Goal: Understand site structure: Grasp the organization and layout of the website

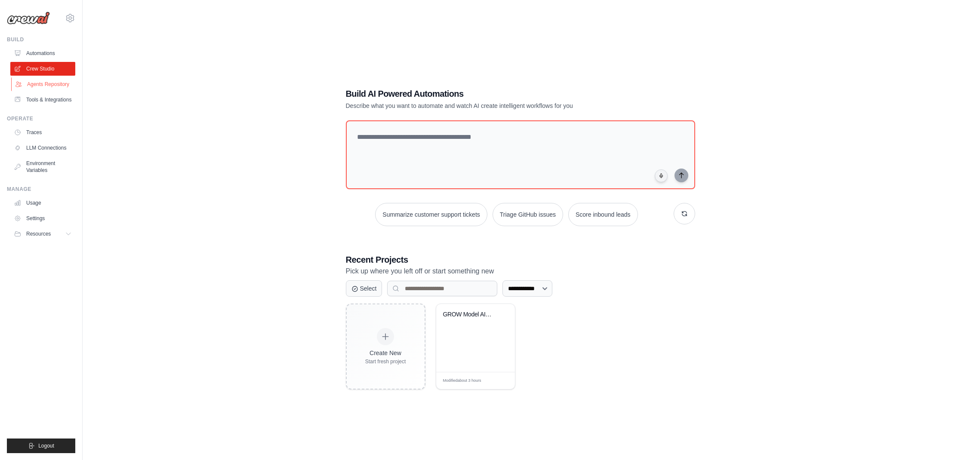
click at [40, 87] on link "Agents Repository" at bounding box center [43, 84] width 65 height 14
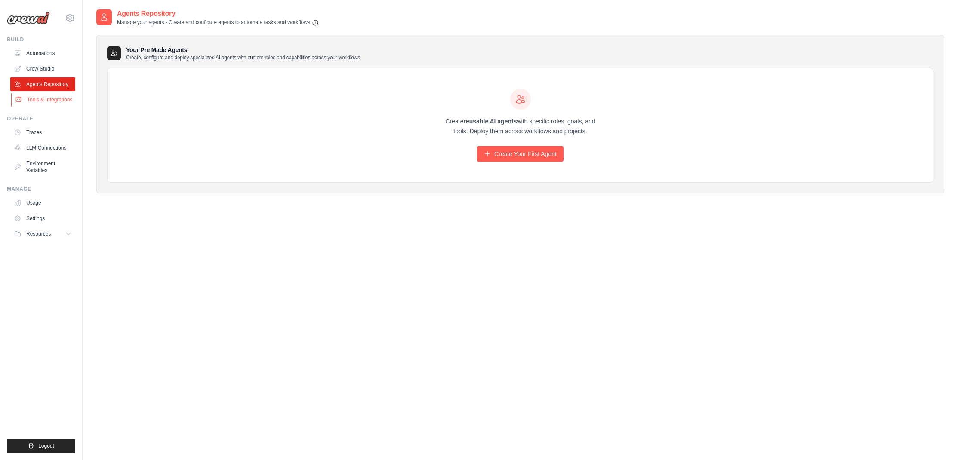
click at [41, 97] on link "Tools & Integrations" at bounding box center [43, 100] width 65 height 14
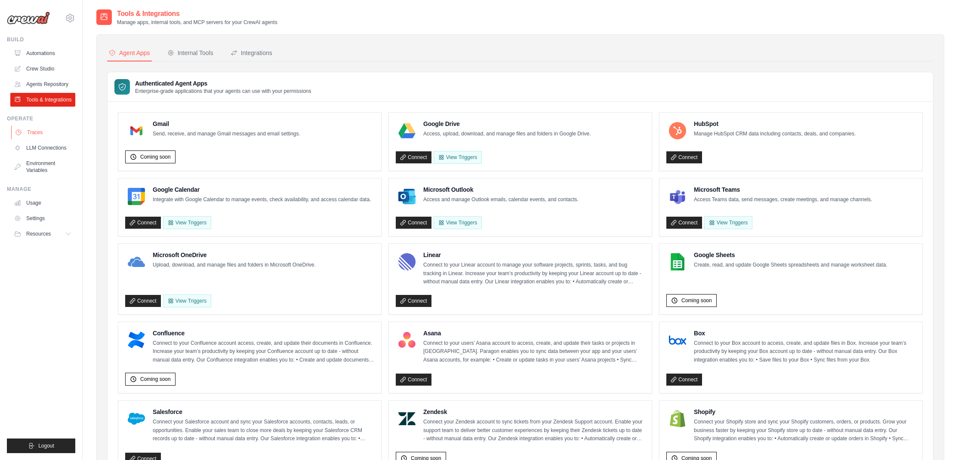
click at [31, 133] on link "Traces" at bounding box center [43, 133] width 65 height 14
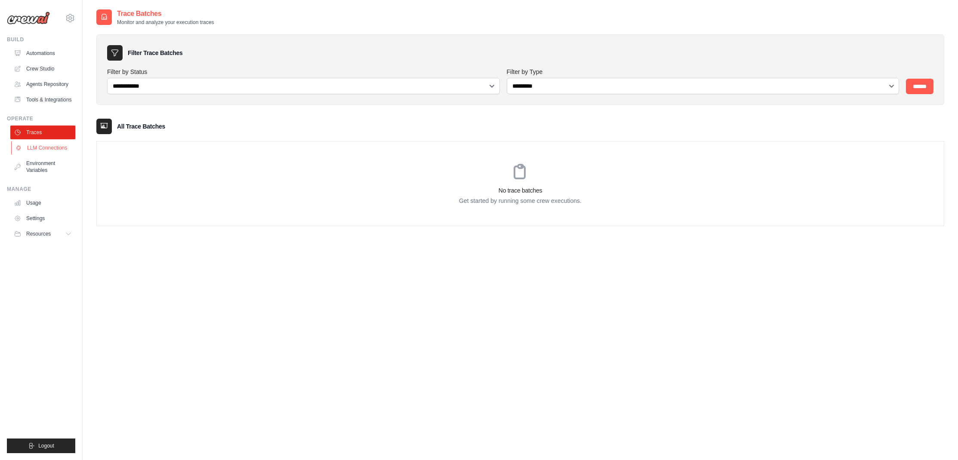
click at [36, 151] on link "LLM Connections" at bounding box center [43, 148] width 65 height 14
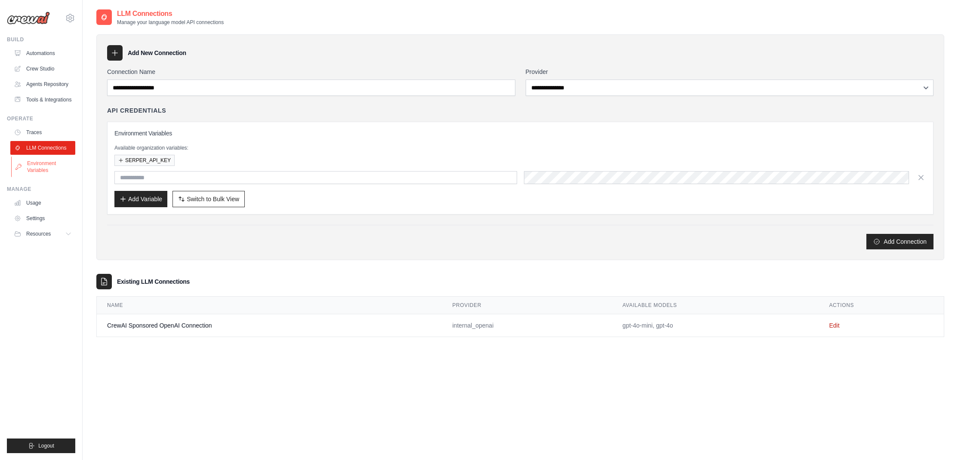
click at [39, 171] on link "Environment Variables" at bounding box center [43, 167] width 65 height 21
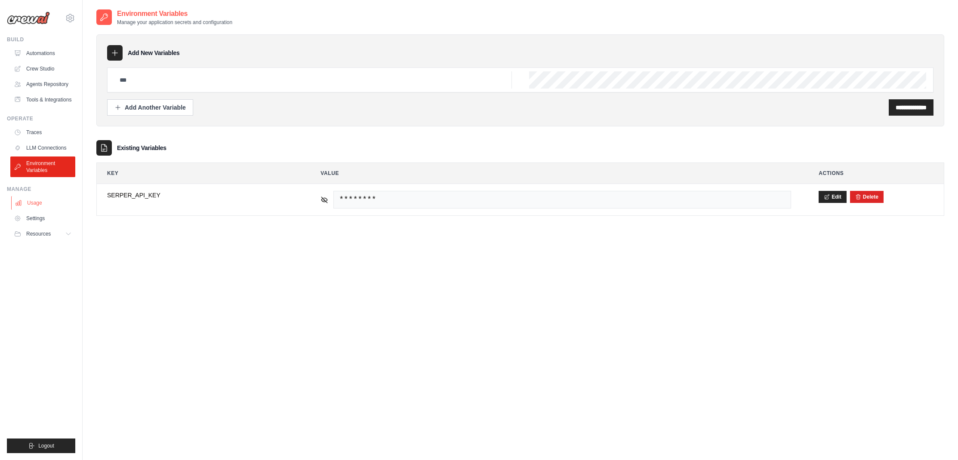
click at [36, 202] on link "Usage" at bounding box center [43, 203] width 65 height 14
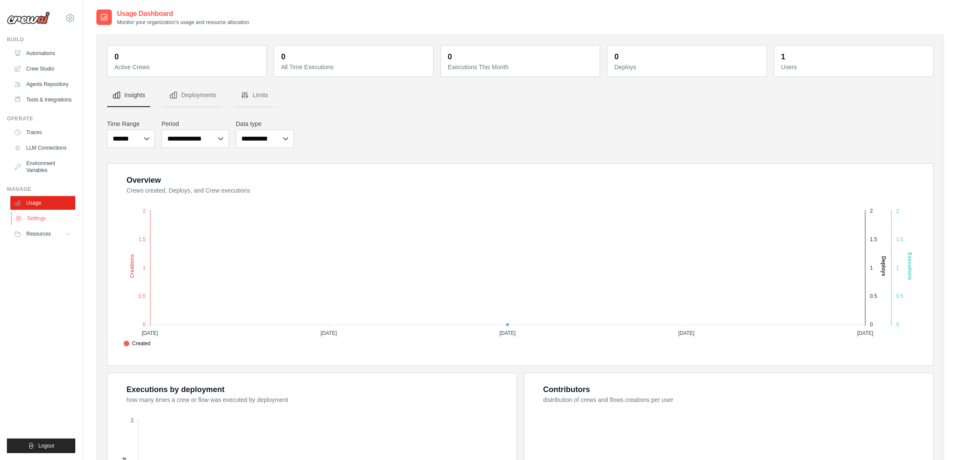
click at [38, 216] on link "Settings" at bounding box center [43, 219] width 65 height 14
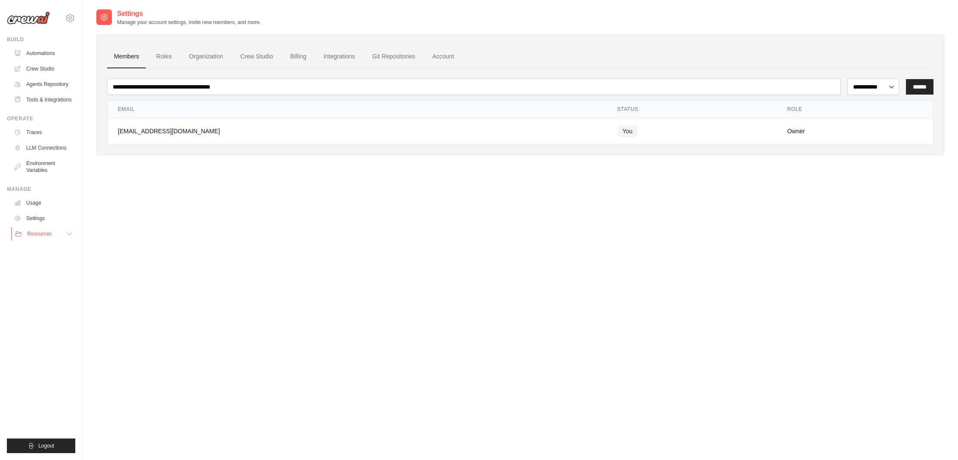
click at [44, 236] on span "Resources" at bounding box center [39, 234] width 25 height 7
click at [46, 248] on span "Documentation" at bounding box center [48, 248] width 35 height 7
click at [39, 102] on link "Tools & Integrations" at bounding box center [43, 100] width 65 height 14
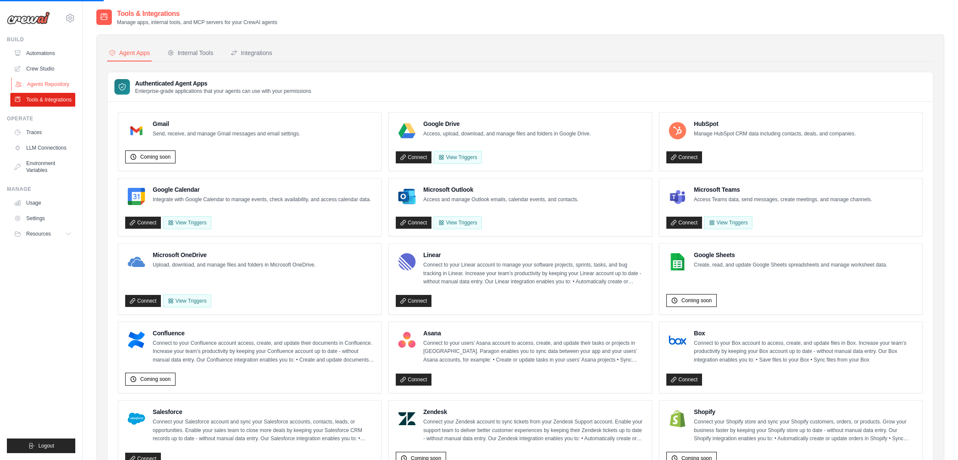
click at [49, 80] on link "Agents Repository" at bounding box center [43, 84] width 65 height 14
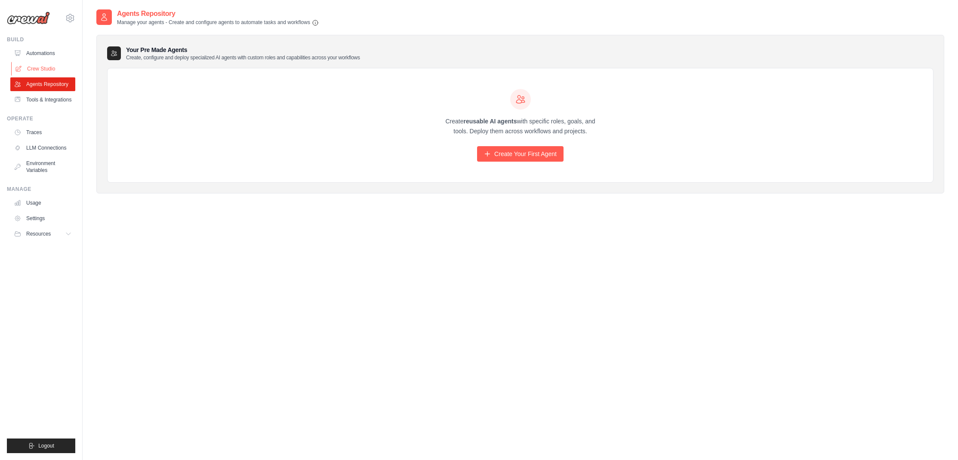
click at [45, 65] on link "Crew Studio" at bounding box center [43, 69] width 65 height 14
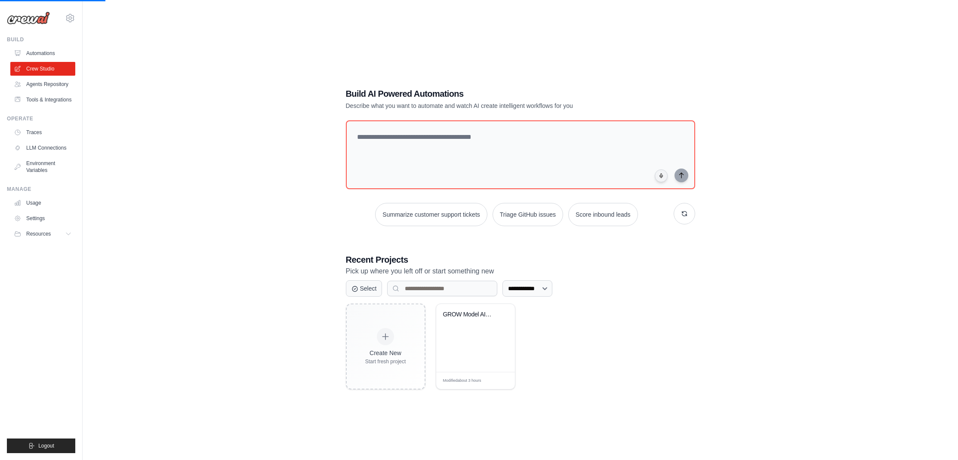
click at [43, 51] on link "Automations" at bounding box center [42, 53] width 65 height 14
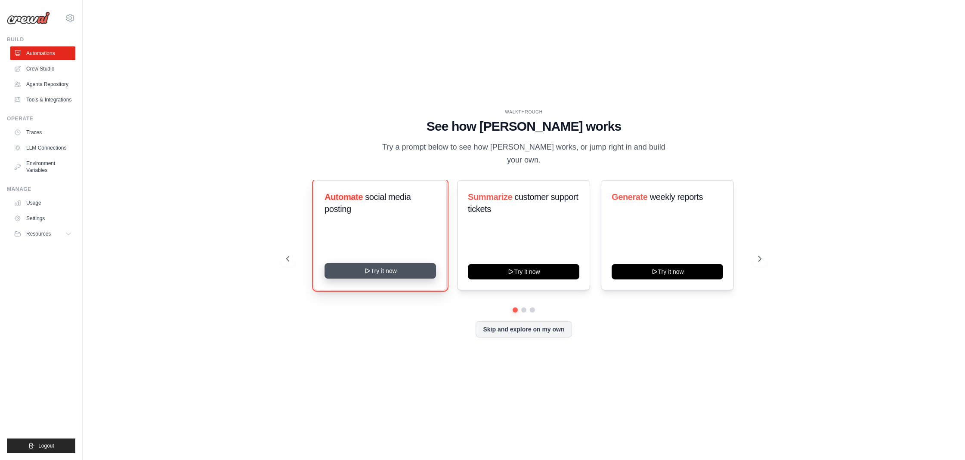
click at [369, 269] on button "Try it now" at bounding box center [379, 270] width 111 height 15
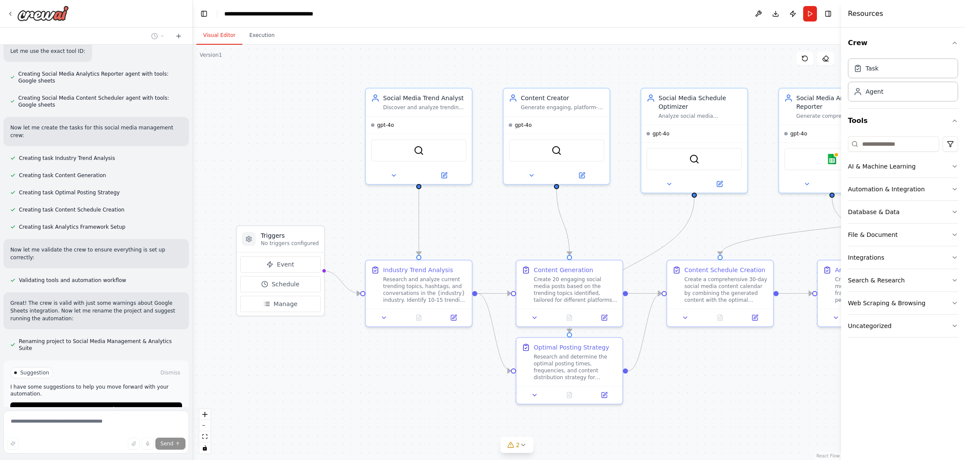
scroll to position [797, 0]
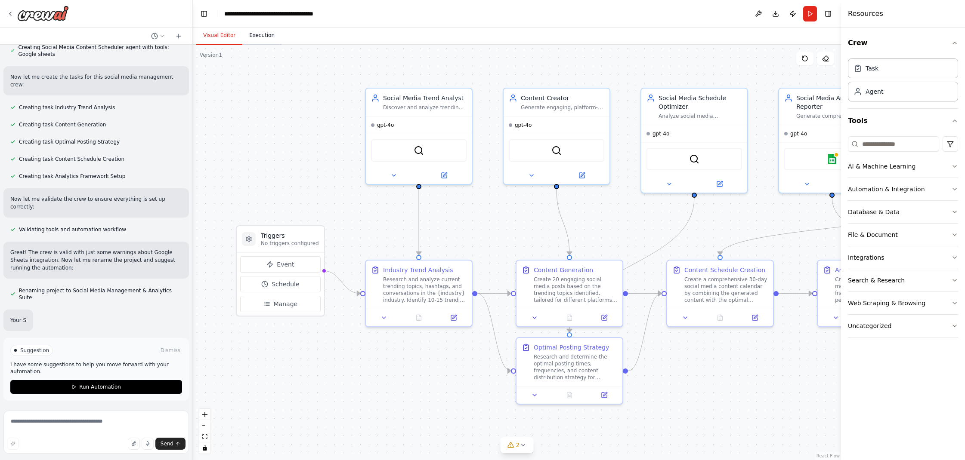
click at [270, 36] on button "Execution" at bounding box center [261, 36] width 39 height 18
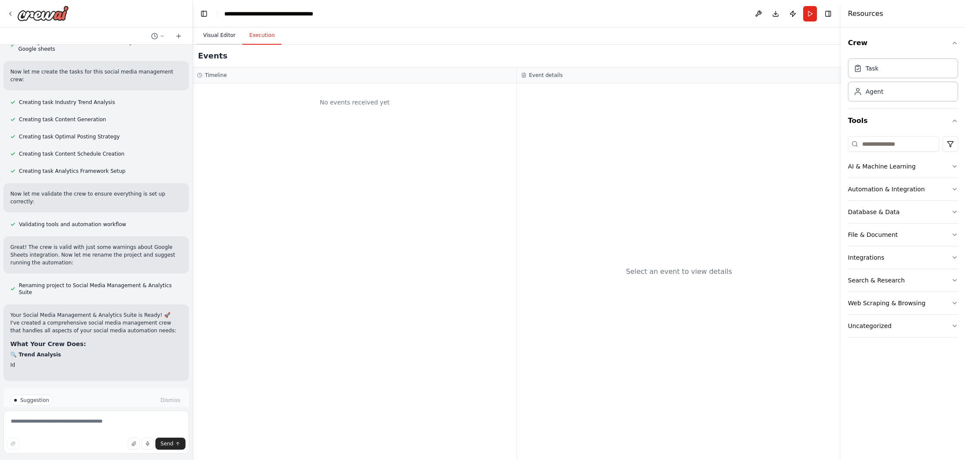
click at [231, 36] on button "Visual Editor" at bounding box center [219, 36] width 46 height 18
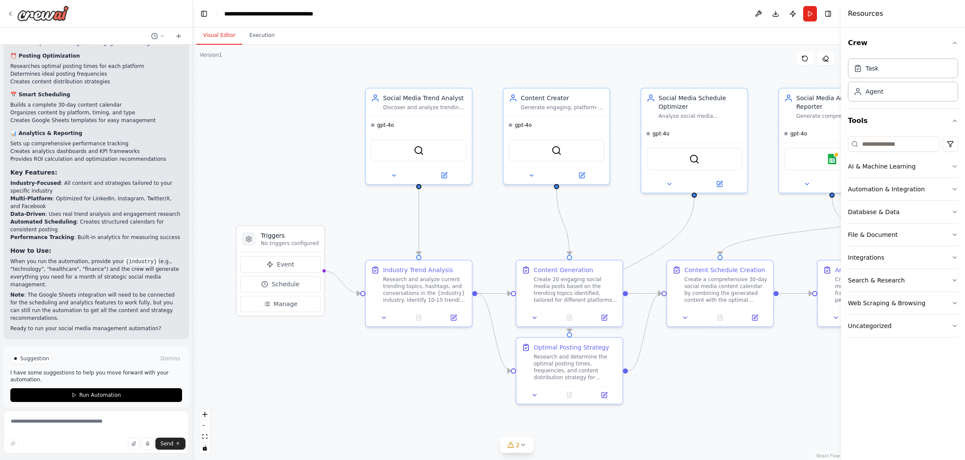
scroll to position [1182, 0]
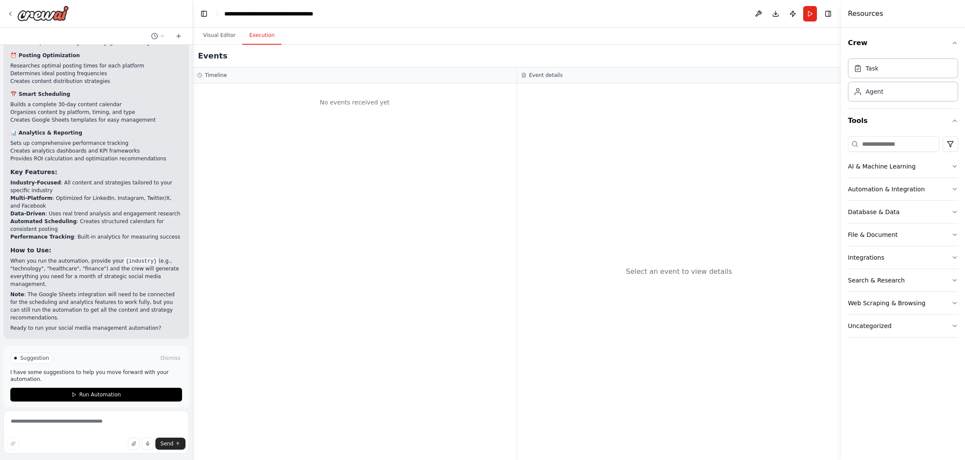
click at [265, 34] on button "Execution" at bounding box center [261, 36] width 39 height 18
click at [225, 34] on button "Visual Editor" at bounding box center [219, 36] width 46 height 18
